Goal: Complete application form

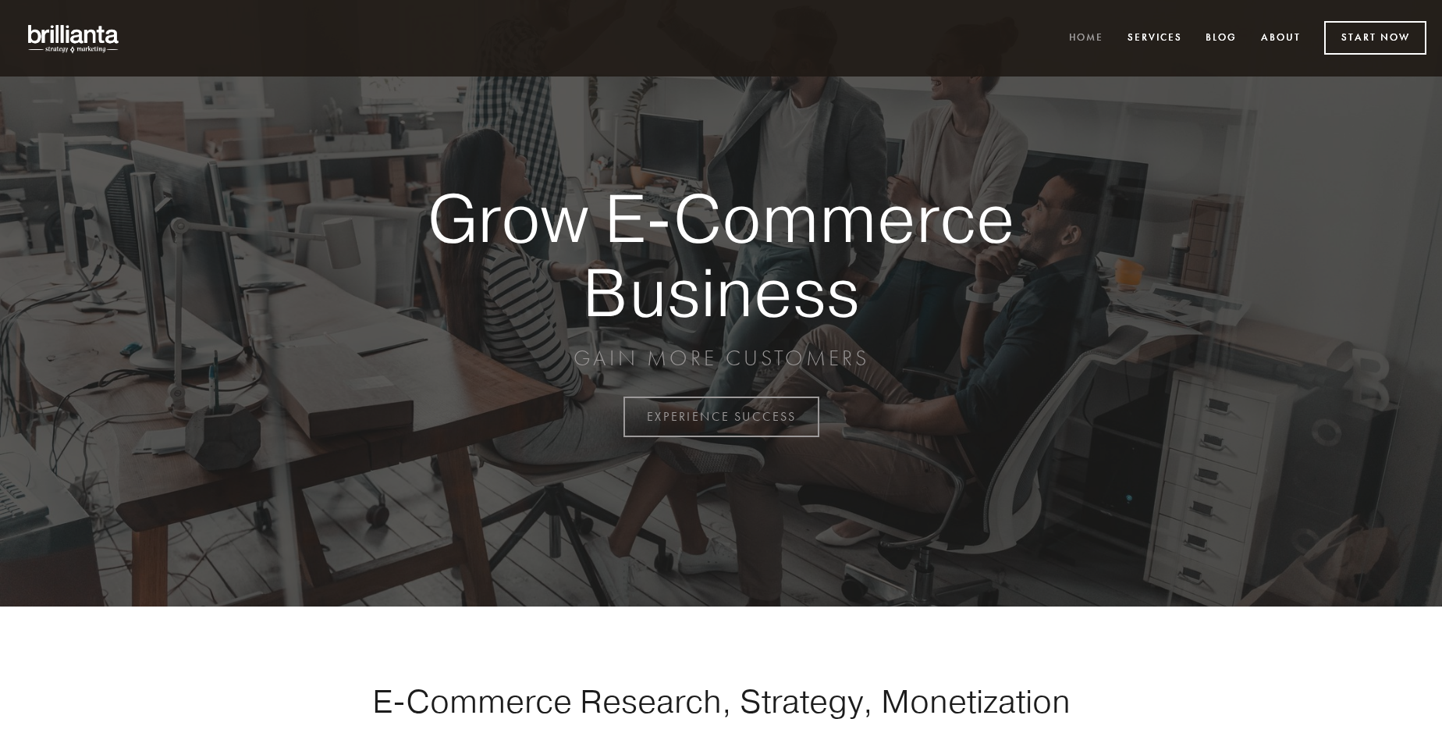
scroll to position [4091, 0]
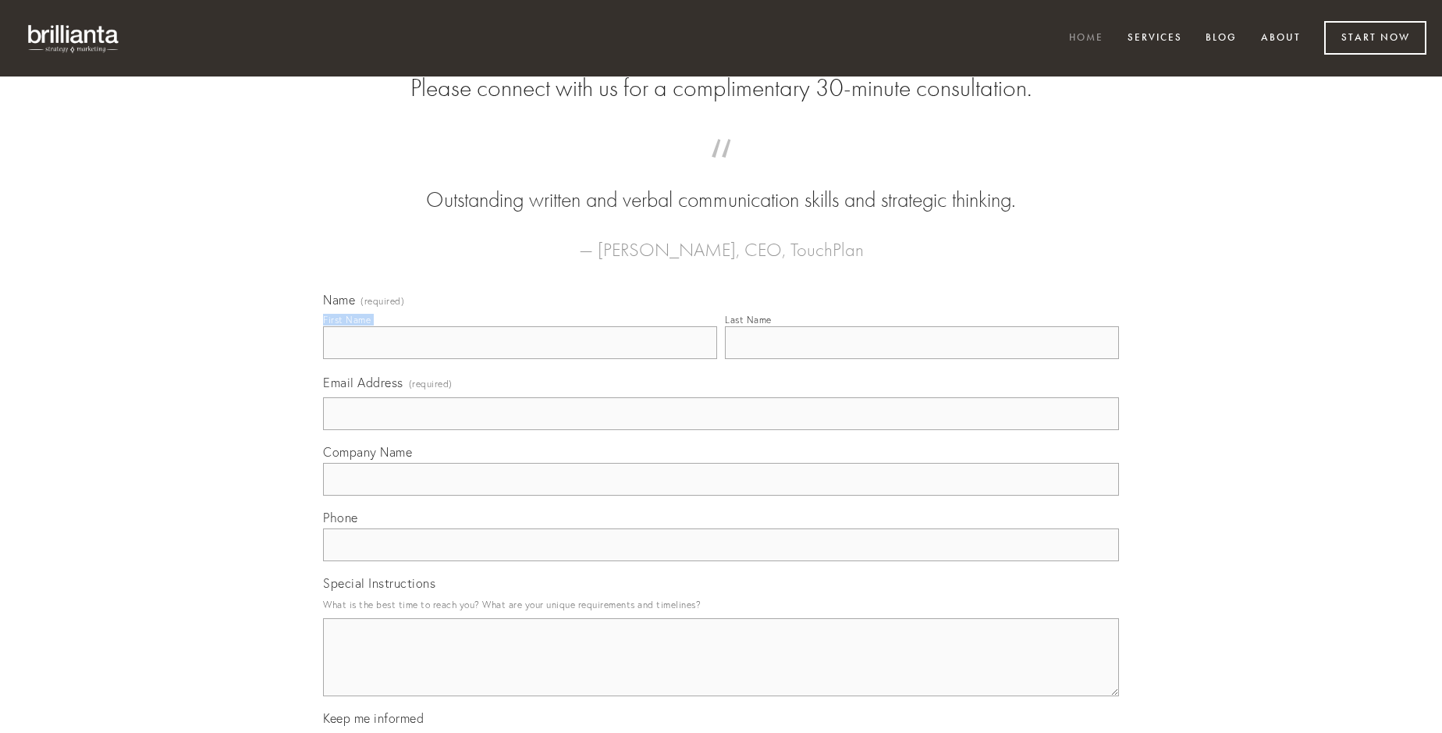
type input "[PERSON_NAME]"
click at [922, 359] on input "Last Name" at bounding box center [922, 342] width 394 height 33
type input "[PERSON_NAME]"
click at [721, 430] on input "Email Address (required)" at bounding box center [721, 413] width 796 height 33
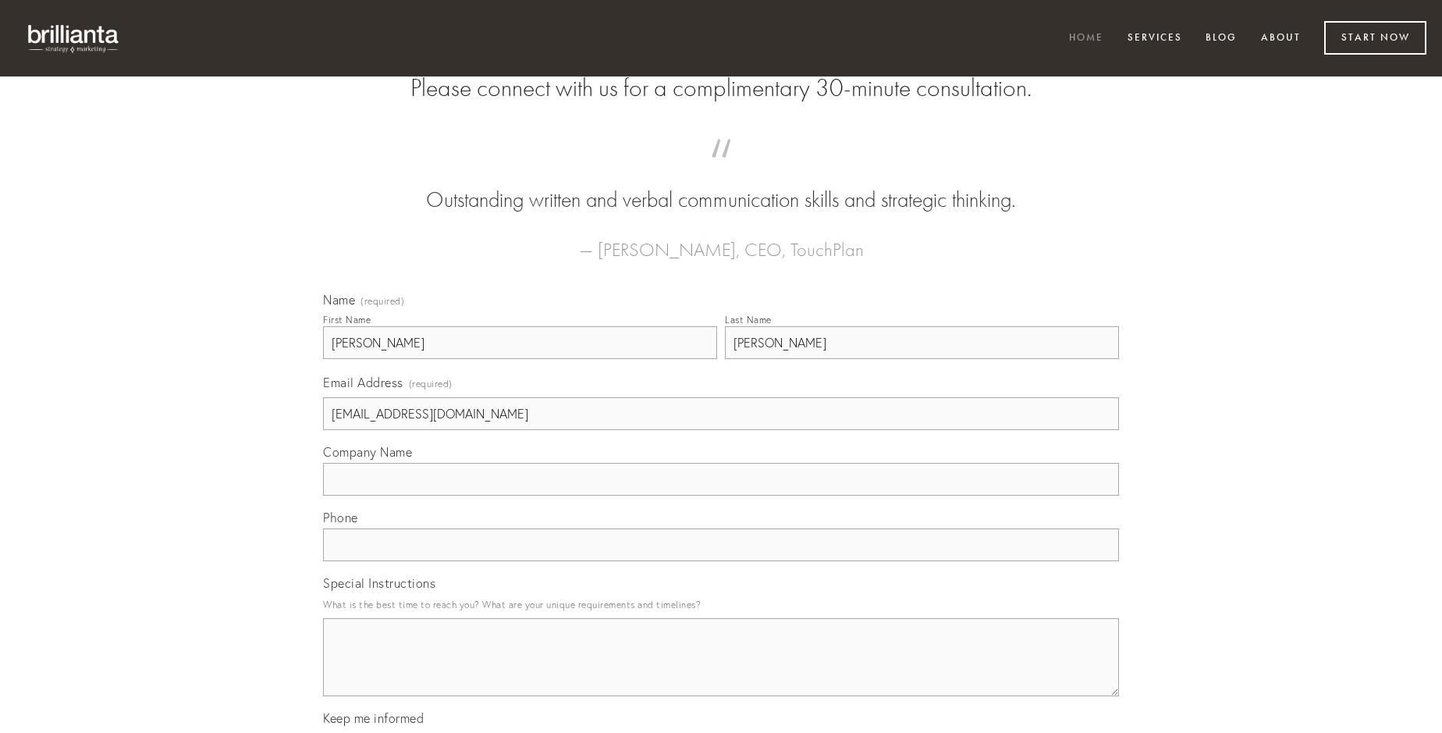
type input "[EMAIL_ADDRESS][DOMAIN_NAME]"
click at [721, 496] on input "Company Name" at bounding box center [721, 479] width 796 height 33
type input "valens"
click at [721, 561] on input "text" at bounding box center [721, 544] width 796 height 33
click at [721, 671] on textarea "Special Instructions" at bounding box center [721, 657] width 796 height 78
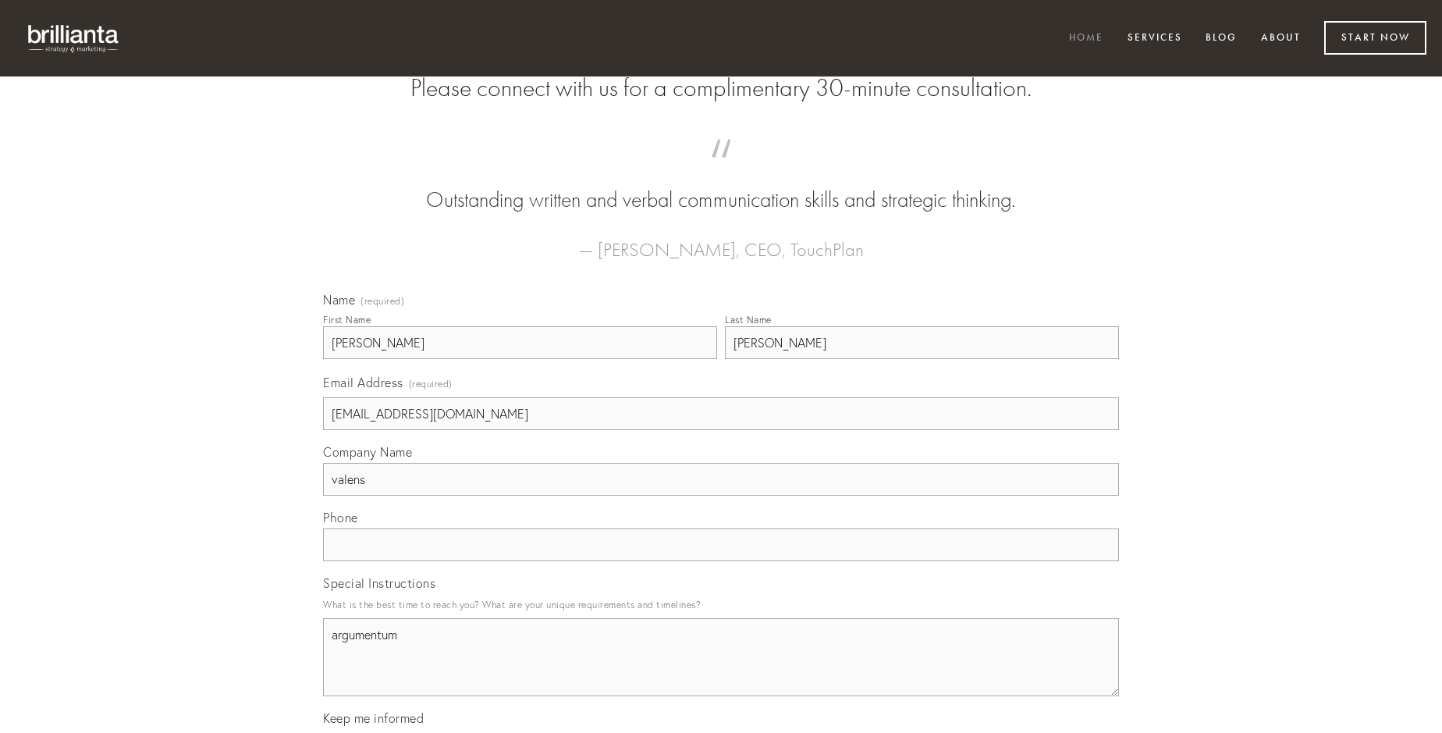
type textarea "argumentum"
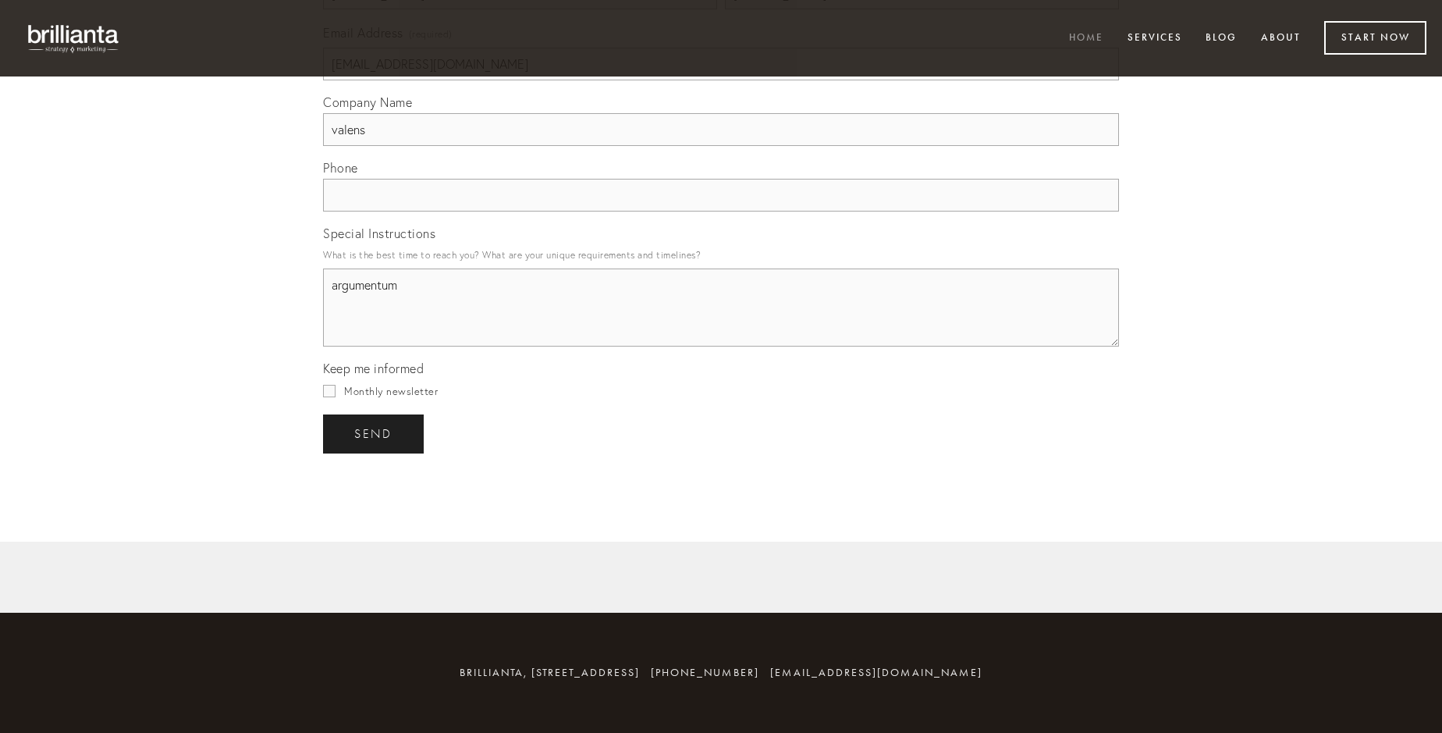
click at [375, 433] on span "send" at bounding box center [373, 434] width 38 height 14
